Goal: Transaction & Acquisition: Purchase product/service

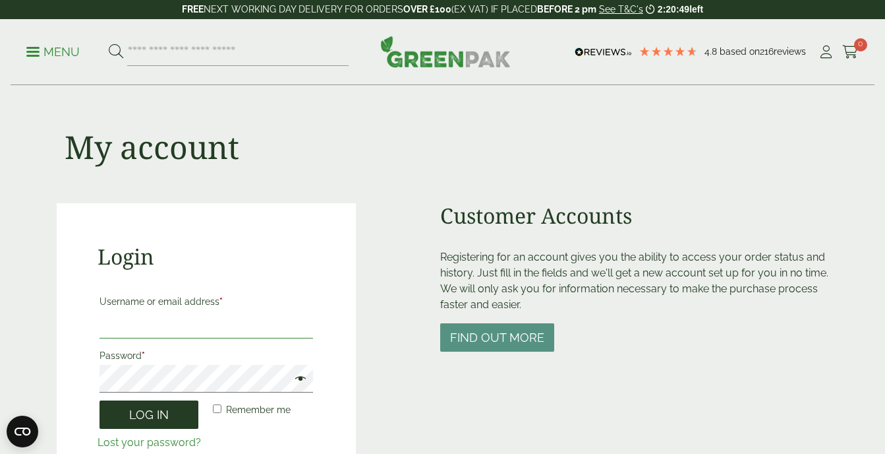
type input "**********"
click at [141, 408] on button "Log in" at bounding box center [149, 414] width 99 height 28
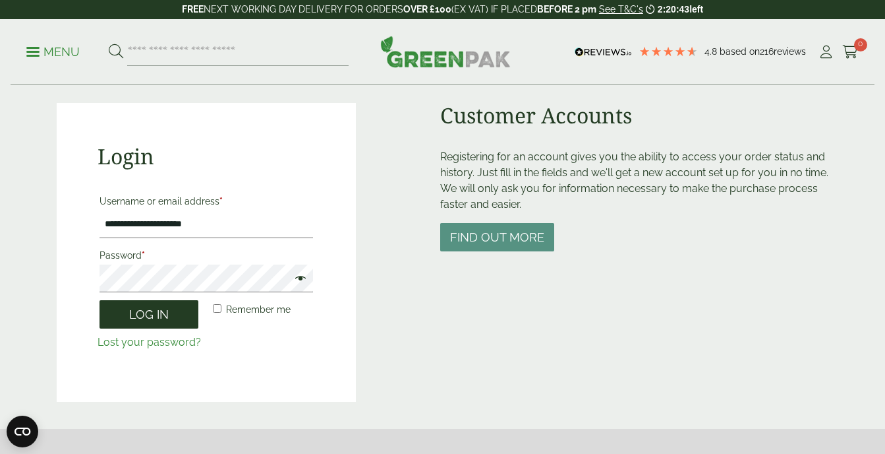
click at [157, 317] on button "Log in" at bounding box center [149, 314] width 99 height 28
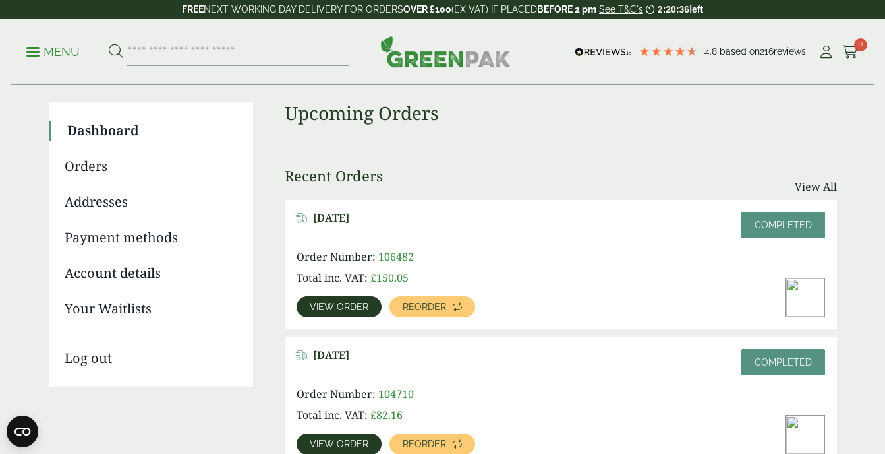
scroll to position [96, 0]
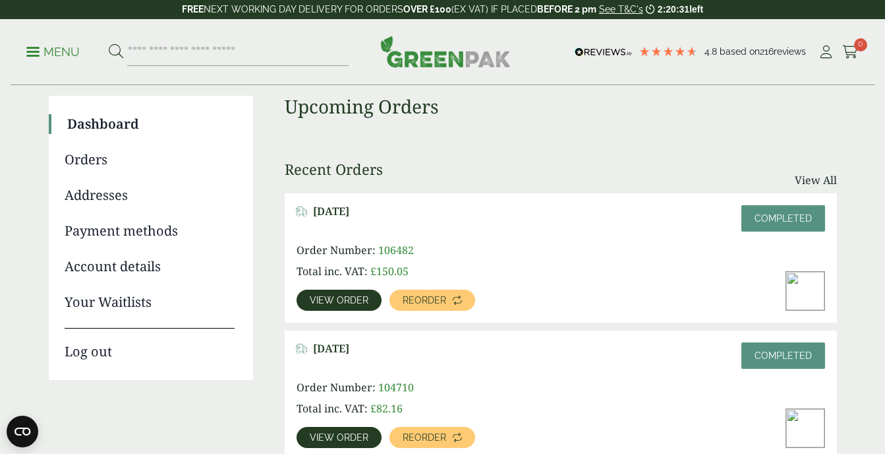
click at [348, 301] on span "View order" at bounding box center [339, 299] width 59 height 9
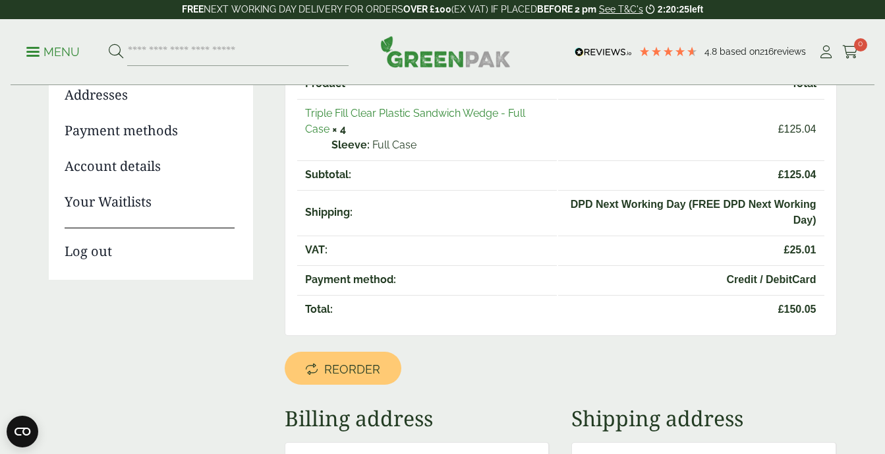
scroll to position [191, 0]
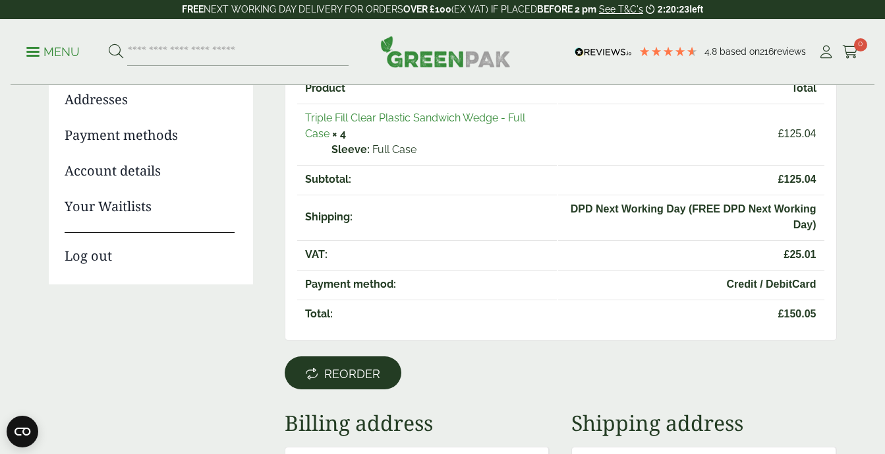
click at [345, 365] on link "Reorder" at bounding box center [343, 372] width 117 height 33
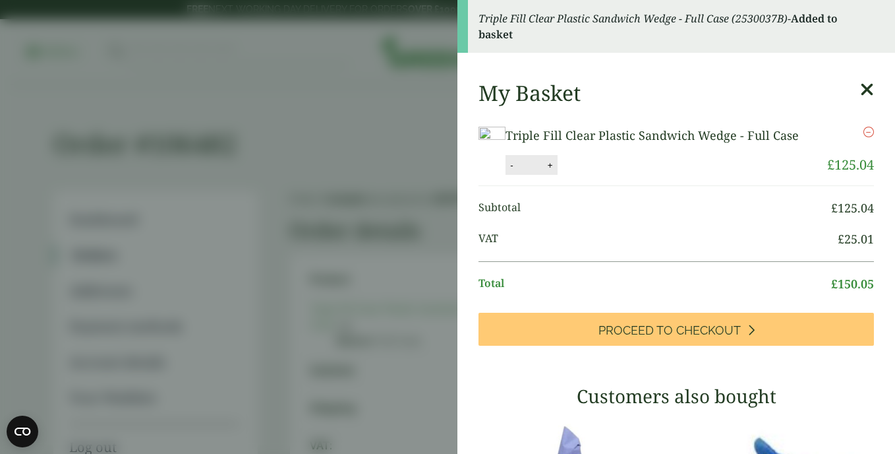
click at [405, 104] on aside "Triple Fill Clear Plastic Sandwich Wedge - Full Case (2530037B) - Added to bask…" at bounding box center [447, 227] width 895 height 454
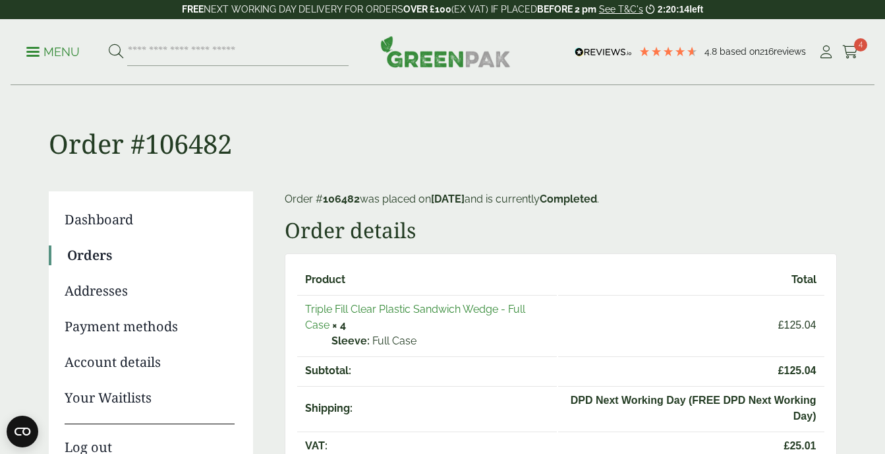
scroll to position [191, 0]
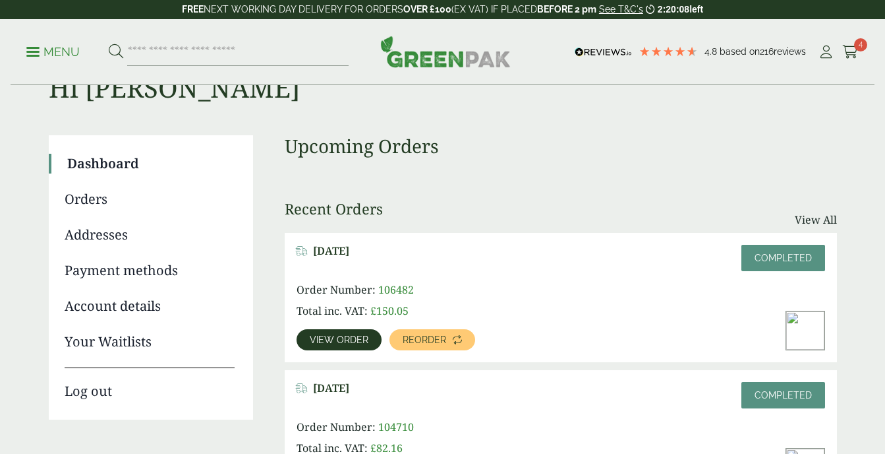
click at [349, 393] on span "[DATE]" at bounding box center [331, 388] width 36 height 13
click at [798, 215] on link "View All" at bounding box center [816, 220] width 42 height 16
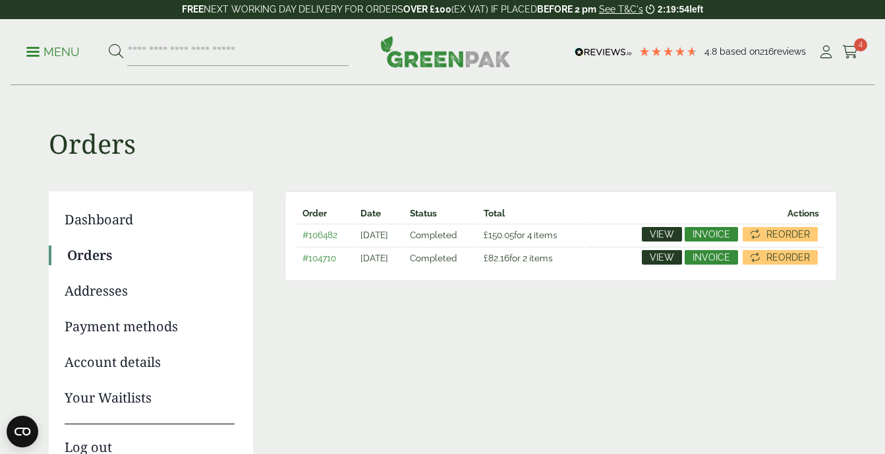
click at [123, 318] on link "Payment methods" at bounding box center [150, 326] width 170 height 20
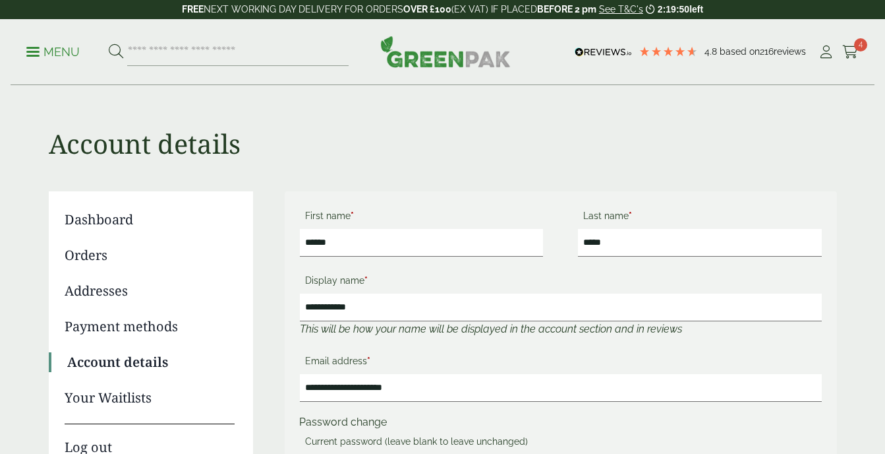
click at [112, 213] on link "Dashboard" at bounding box center [150, 220] width 170 height 20
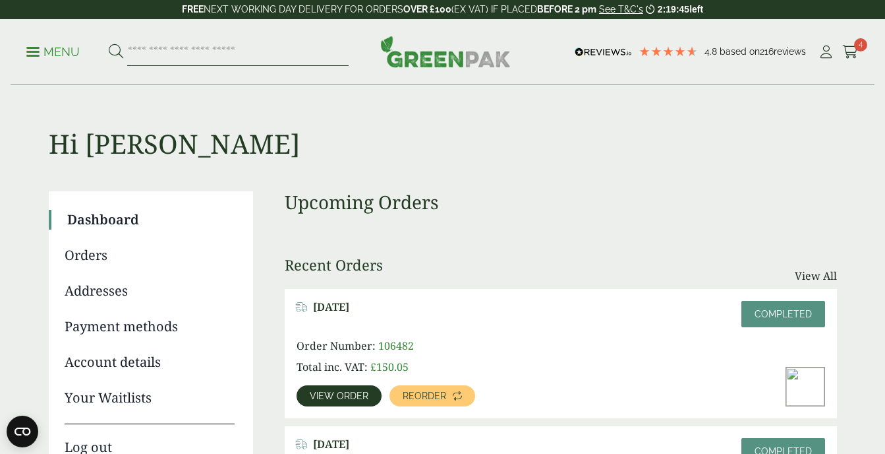
click at [196, 53] on input "search" at bounding box center [238, 52] width 222 height 28
click at [189, 59] on input "*********" at bounding box center [238, 52] width 222 height 28
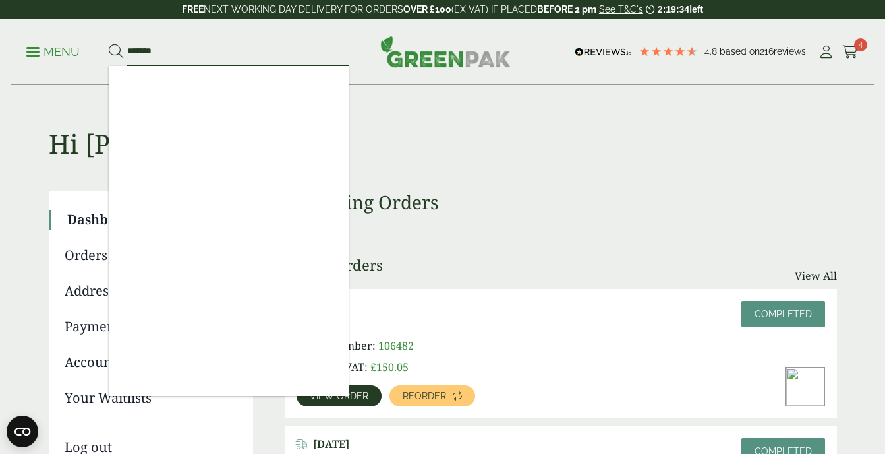
click at [109, 44] on button at bounding box center [116, 52] width 15 height 17
type input "*****"
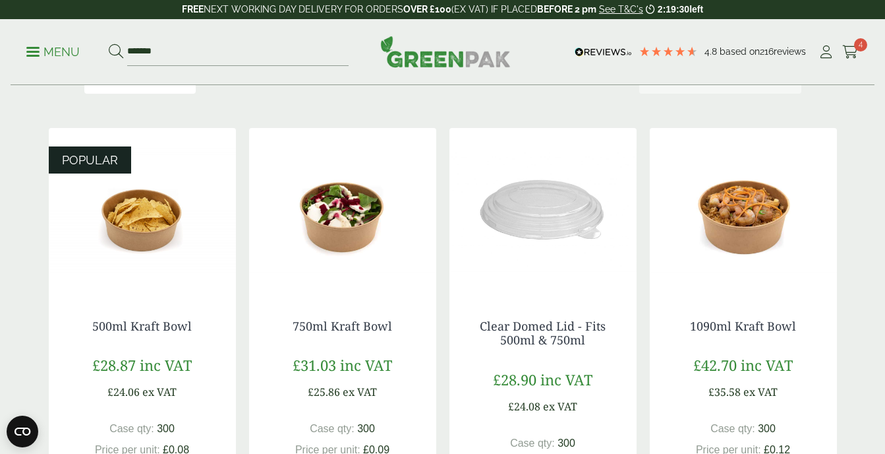
scroll to position [183, 0]
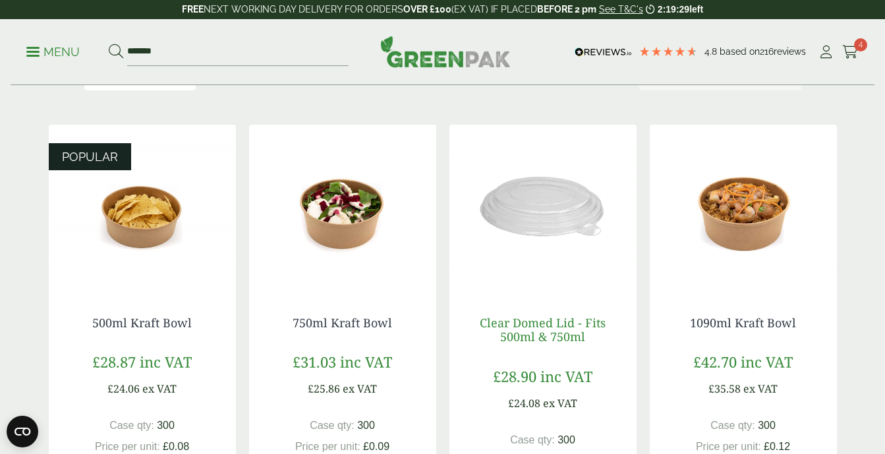
click at [556, 318] on link "Clear Domed Lid - Fits 500ml & 750ml" at bounding box center [543, 329] width 126 height 30
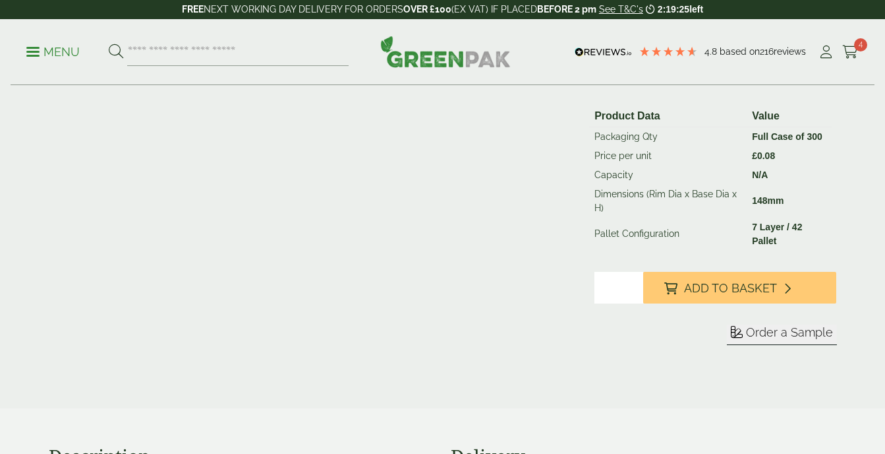
scroll to position [304, 0]
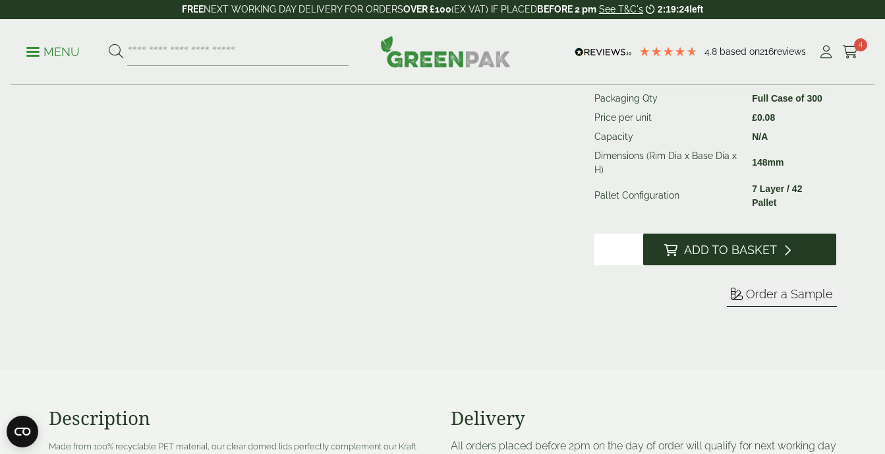
click at [732, 252] on span "Add to Basket" at bounding box center [730, 250] width 93 height 15
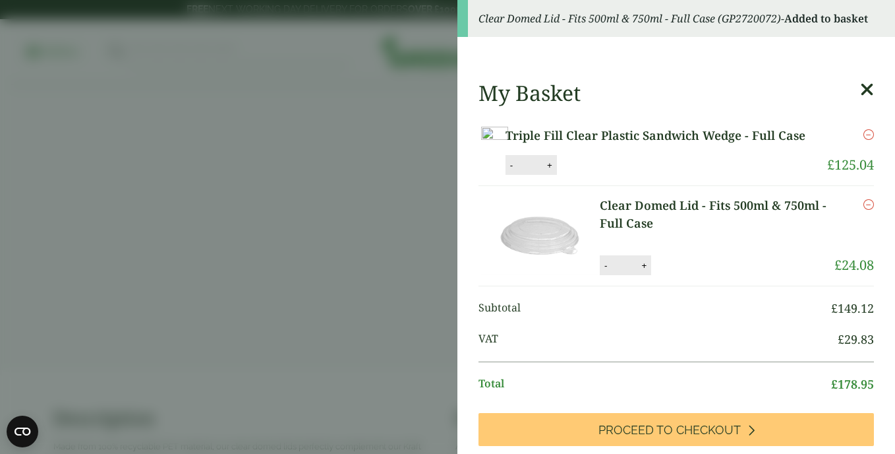
click at [395, 144] on aside "Clear Domed Lid - Fits 500ml & 750ml - Full Case (GP2720072) - Added to basket …" at bounding box center [447, 227] width 895 height 454
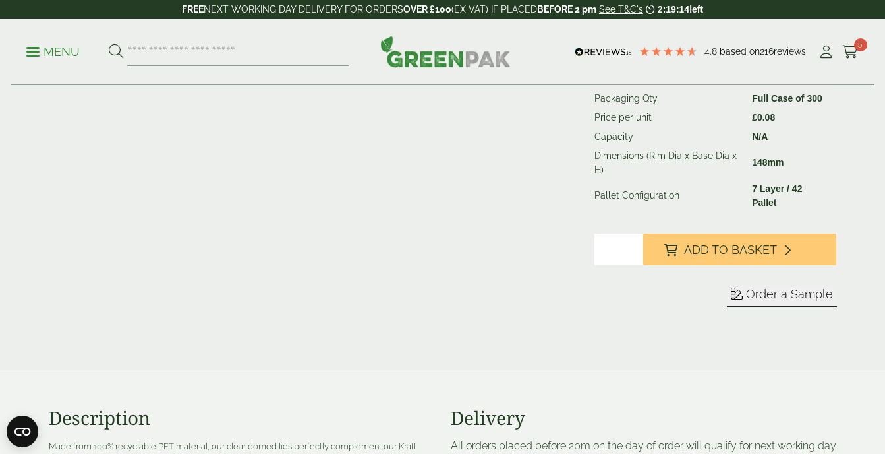
click at [228, 67] on div "Menu 4.8 Based on 216 reviews My Account 5" at bounding box center [443, 52] width 864 height 66
click at [219, 53] on input "search" at bounding box center [238, 52] width 222 height 28
type input "*********"
click at [109, 44] on button at bounding box center [116, 52] width 15 height 17
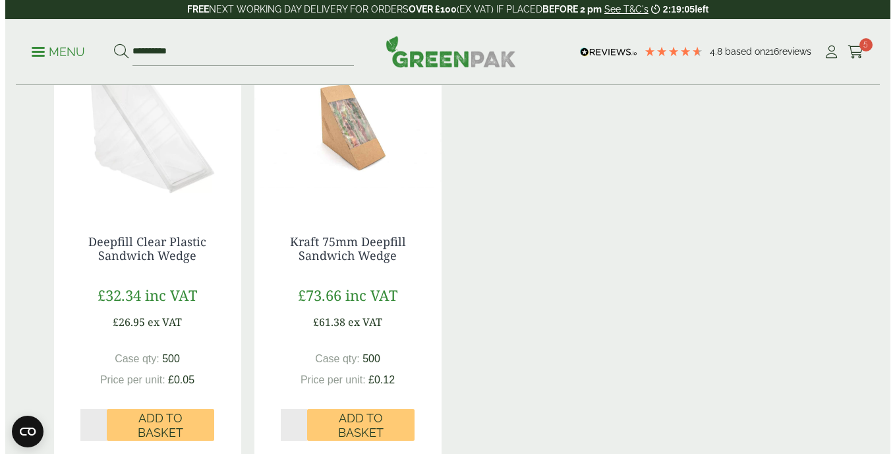
scroll to position [266, 0]
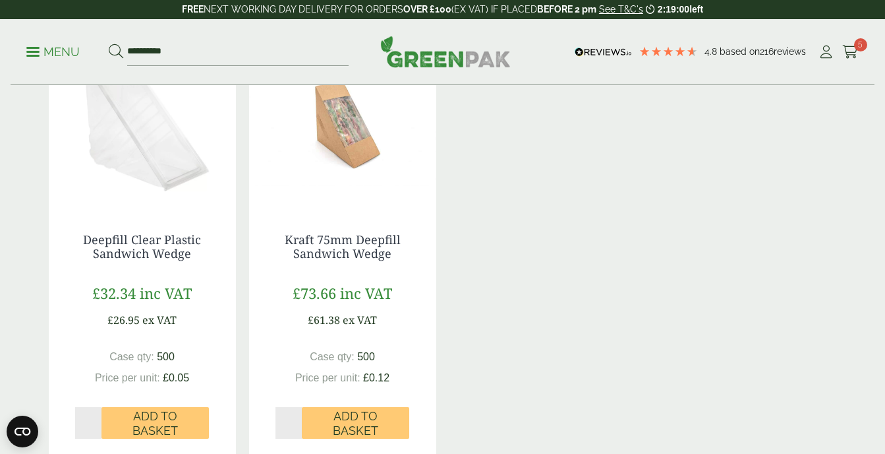
click at [96, 422] on input "*" at bounding box center [88, 423] width 27 height 32
type input "*"
click at [96, 422] on input "*" at bounding box center [88, 423] width 27 height 32
click at [164, 417] on span "Add to Basket" at bounding box center [155, 423] width 89 height 28
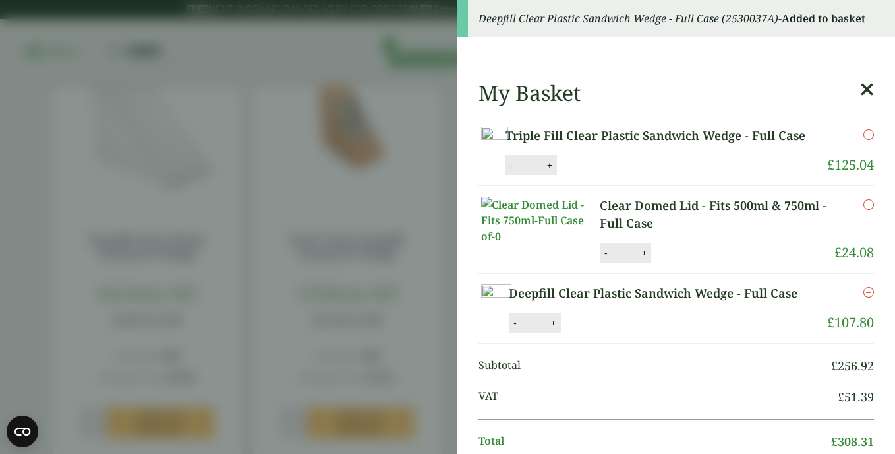
click at [864, 131] on icon "Remove this item" at bounding box center [869, 134] width 11 height 11
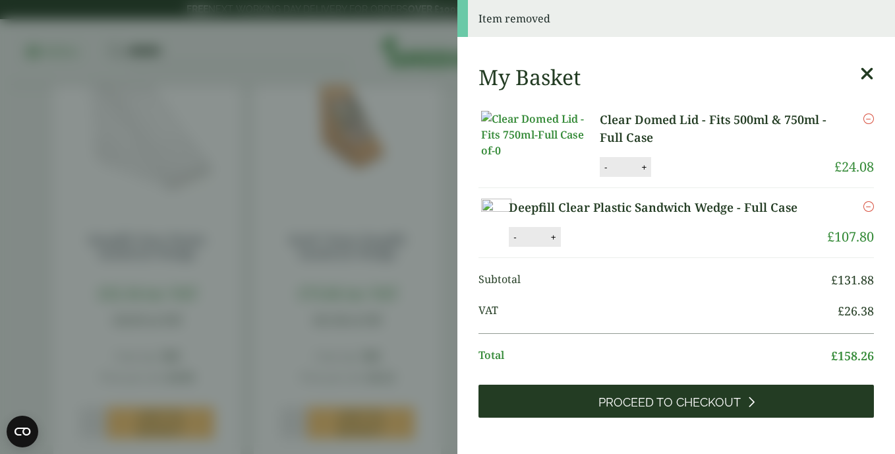
click at [734, 415] on link "Proceed to Checkout" at bounding box center [677, 400] width 396 height 33
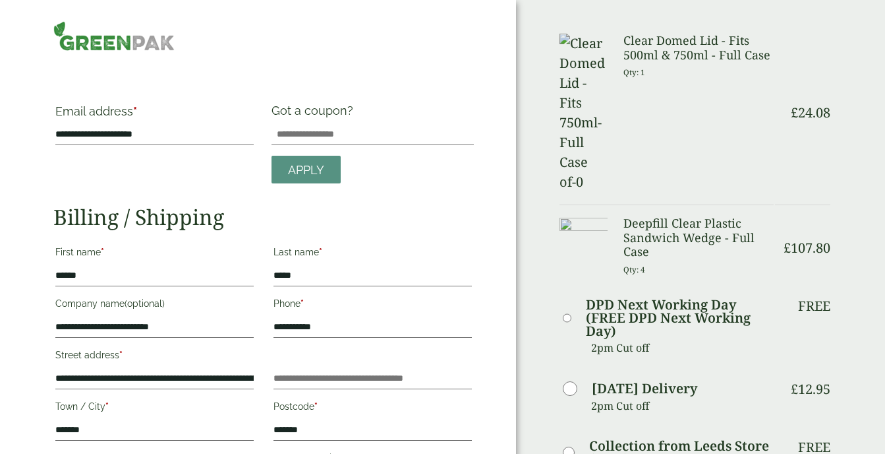
click at [676, 216] on h3 "Deepfill Clear Plastic Sandwich Wedge - Full Case" at bounding box center [699, 237] width 151 height 43
click at [462, 205] on h2 "Billing / Shipping" at bounding box center [263, 216] width 421 height 25
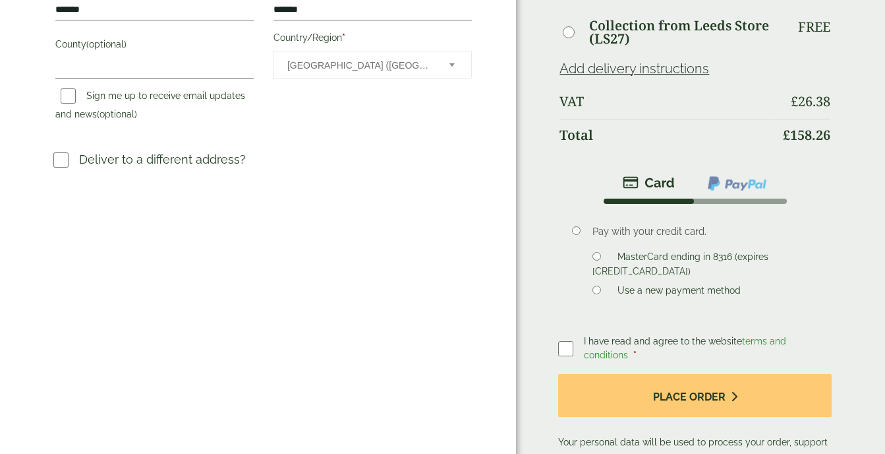
scroll to position [422, 0]
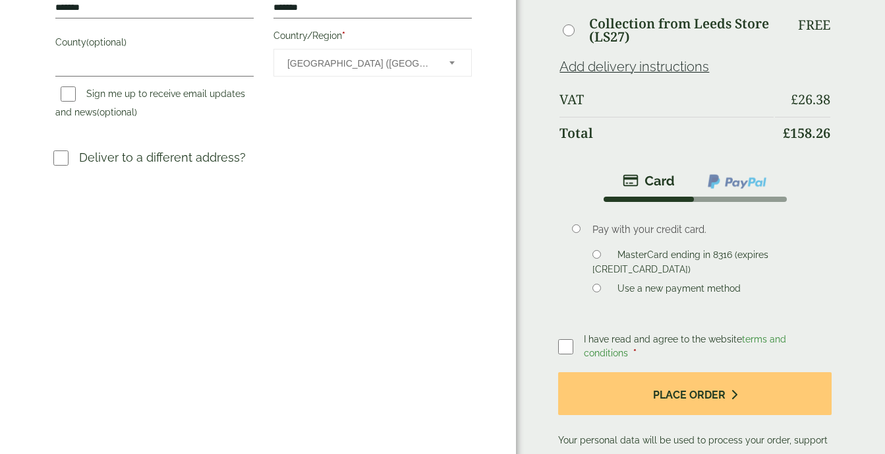
click at [556, 236] on div "Order Summary Item Ammount Clear Domed Lid - Fits 500ml & 750ml - Full Case Qty…" at bounding box center [700, 58] width 369 height 961
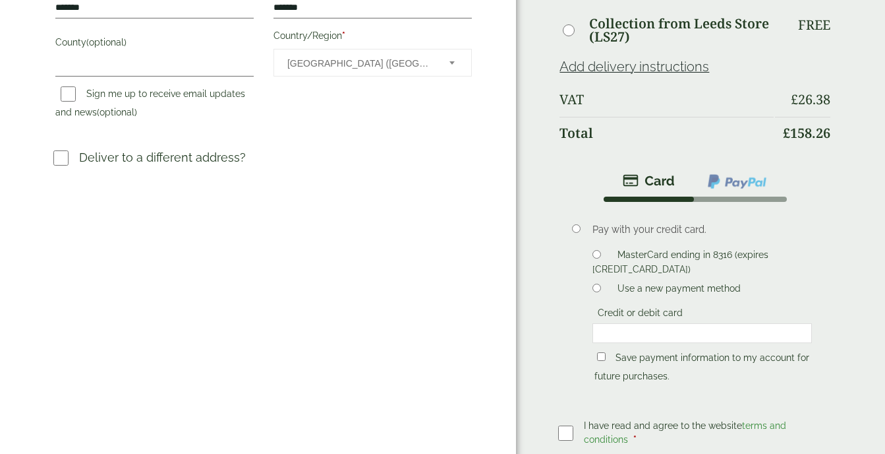
click at [640, 327] on iframe at bounding box center [703, 333] width 212 height 12
click at [788, 222] on div "Pay with your credit card. MasterCard ending in 8316 (expires 04/25) Use a new …" at bounding box center [703, 304] width 220 height 165
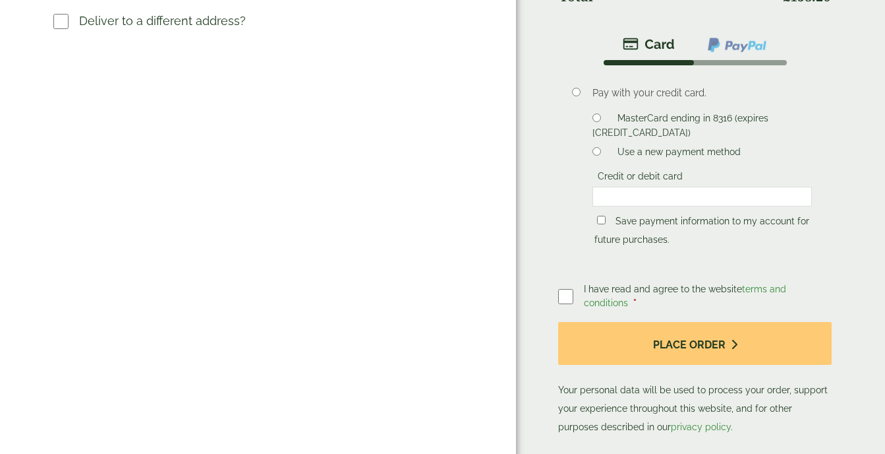
scroll to position [577, 0]
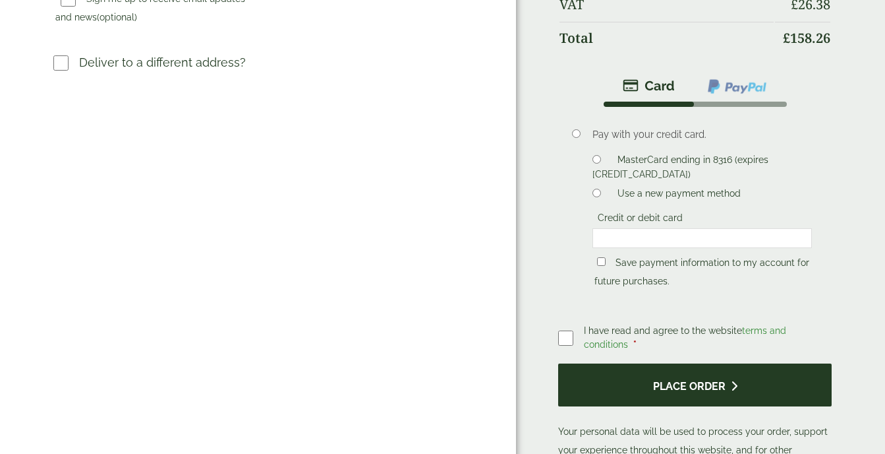
click at [640, 363] on button "Place order" at bounding box center [695, 384] width 274 height 43
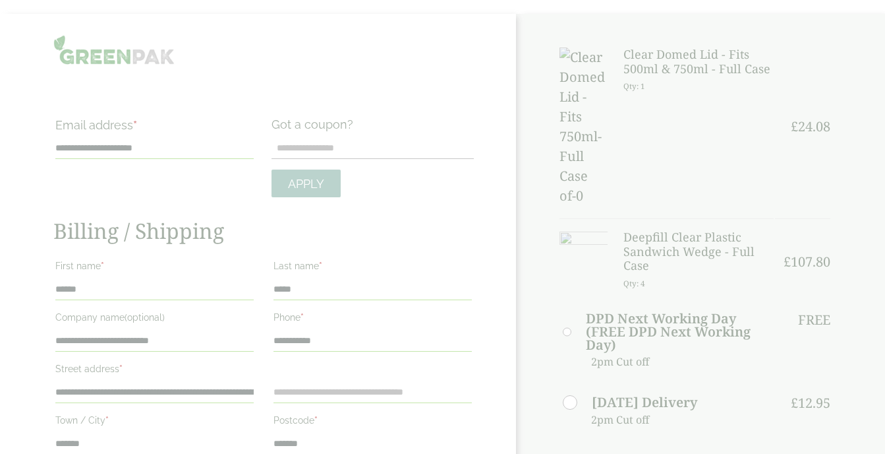
scroll to position [74, 0]
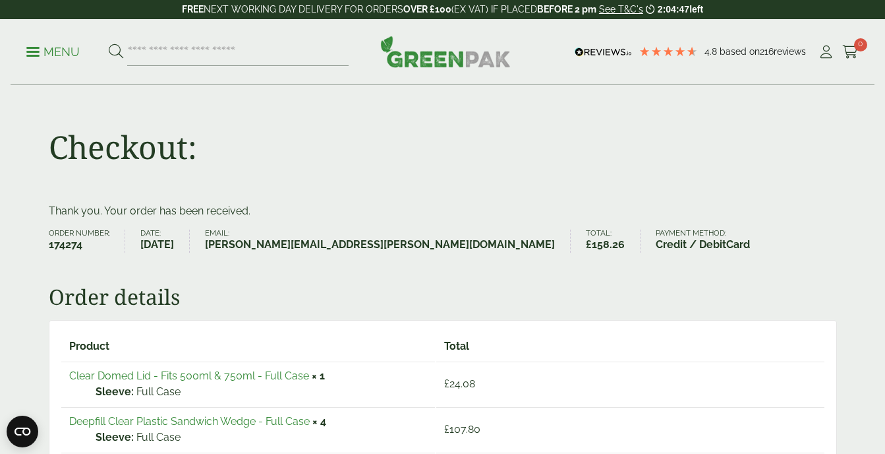
drag, startPoint x: 895, startPoint y: 109, endPoint x: 841, endPoint y: 73, distance: 64.9
